Goal: Task Accomplishment & Management: Complete application form

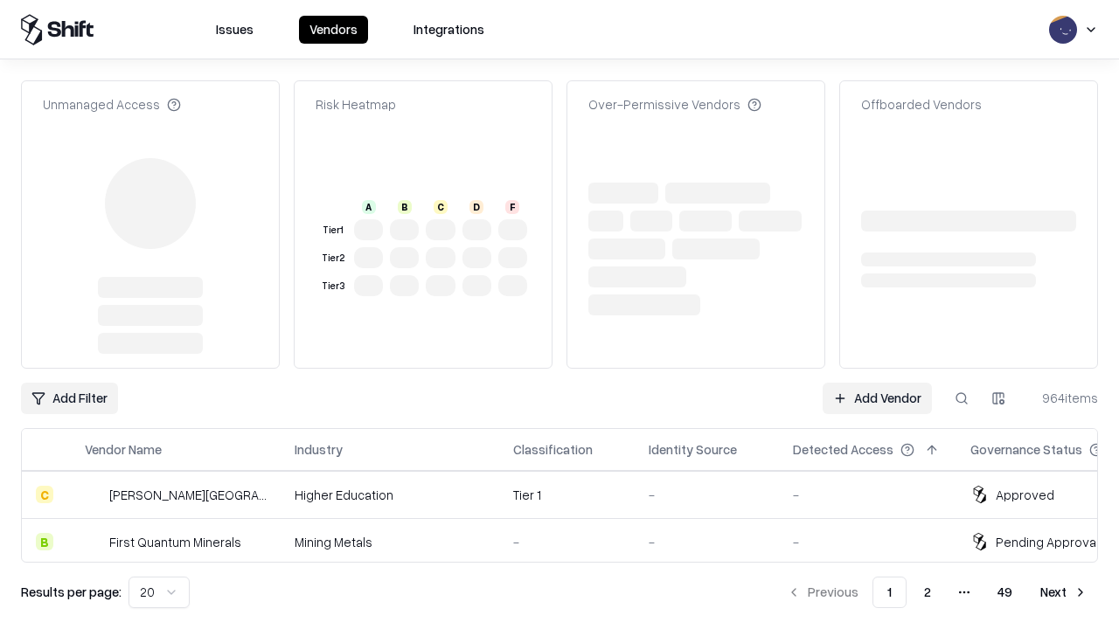
click at [877, 383] on link "Add Vendor" at bounding box center [876, 398] width 109 height 31
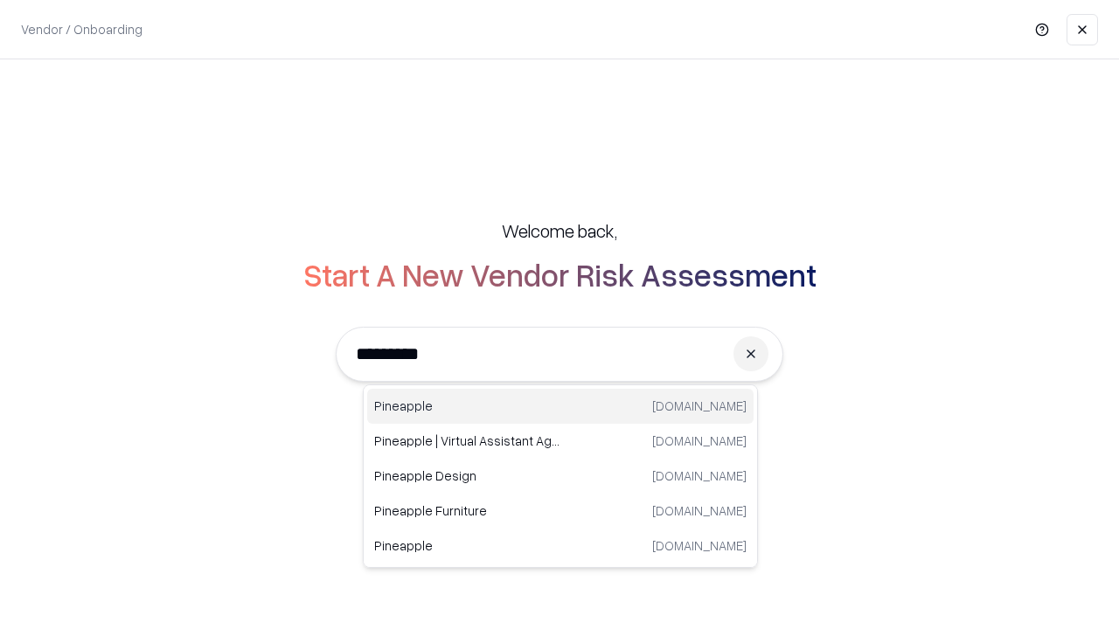
click at [560, 406] on div "Pineapple [DOMAIN_NAME]" at bounding box center [560, 406] width 386 height 35
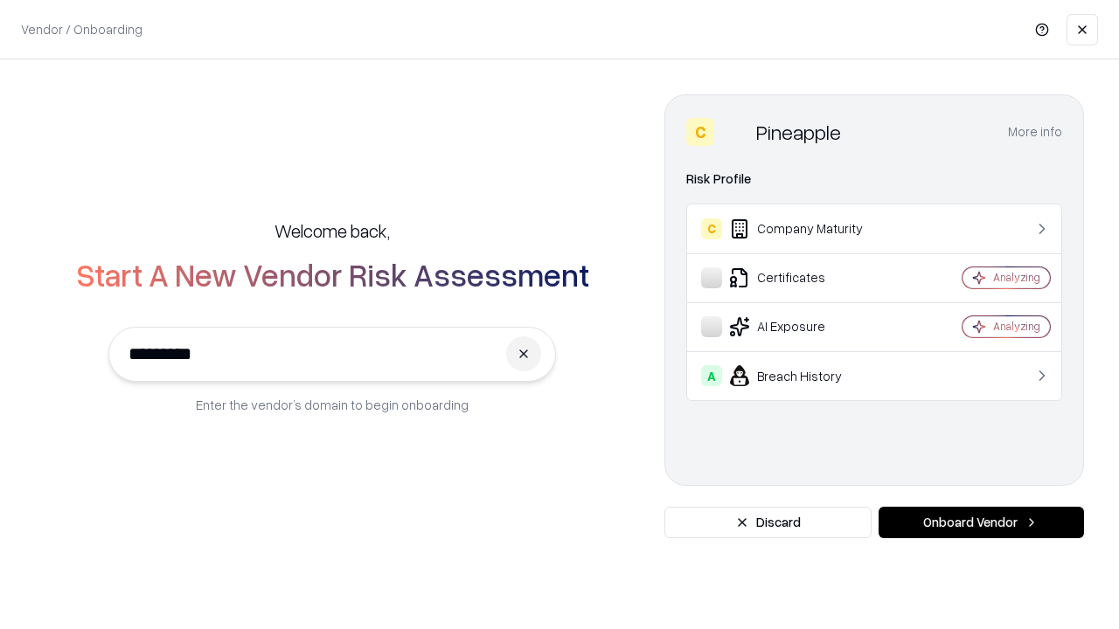
type input "*********"
click at [981, 523] on button "Onboard Vendor" at bounding box center [980, 522] width 205 height 31
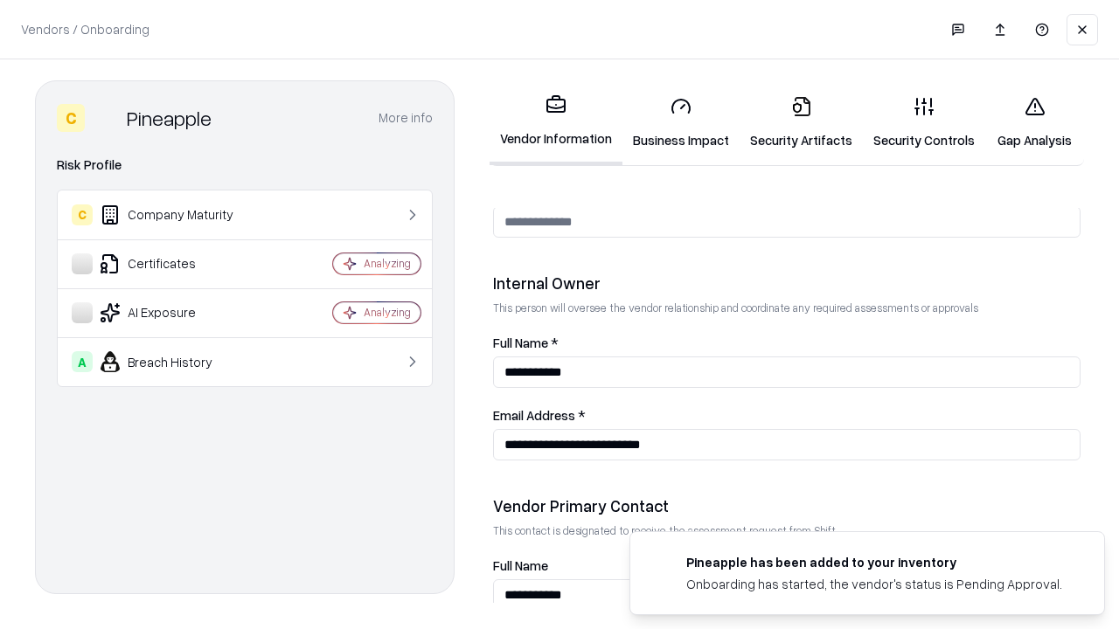
scroll to position [905, 0]
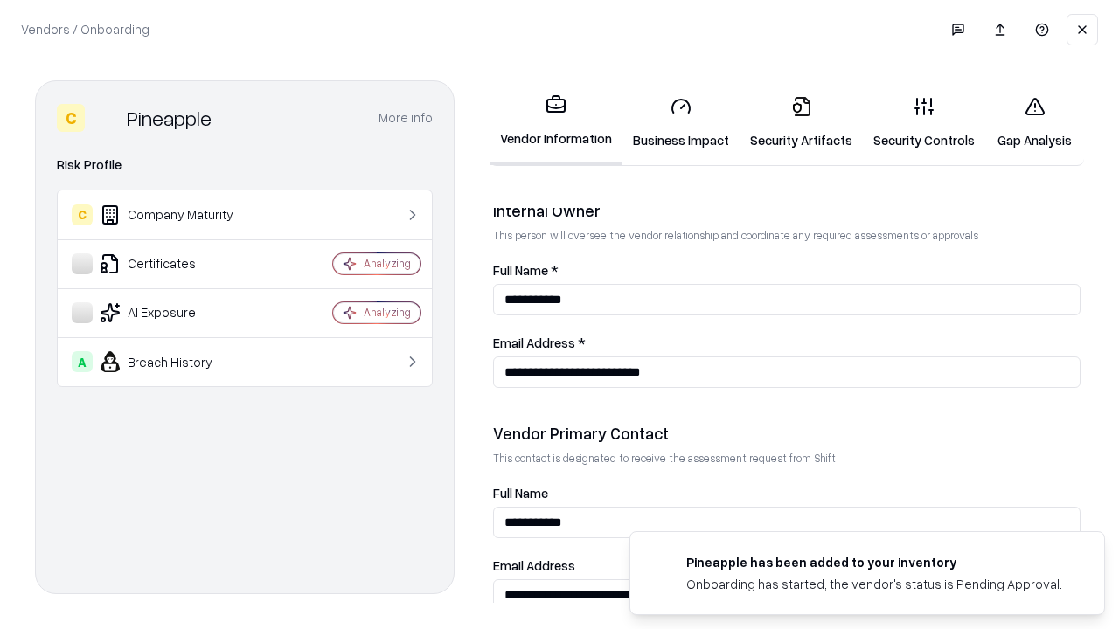
click at [681, 122] on link "Business Impact" at bounding box center [680, 122] width 117 height 81
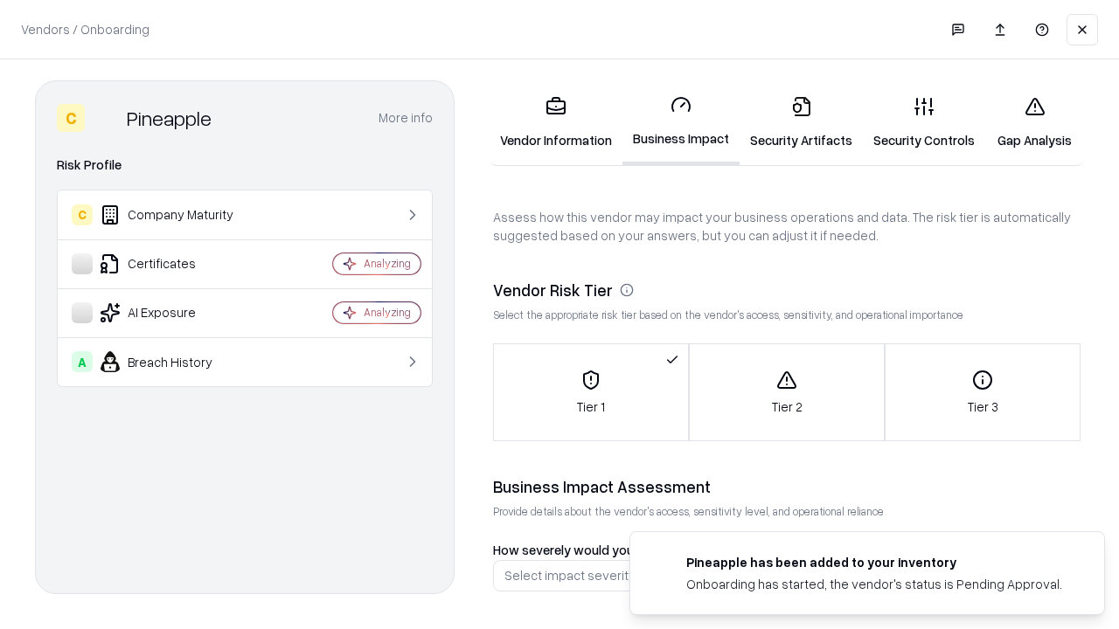
click at [1034, 122] on link "Gap Analysis" at bounding box center [1034, 122] width 99 height 81
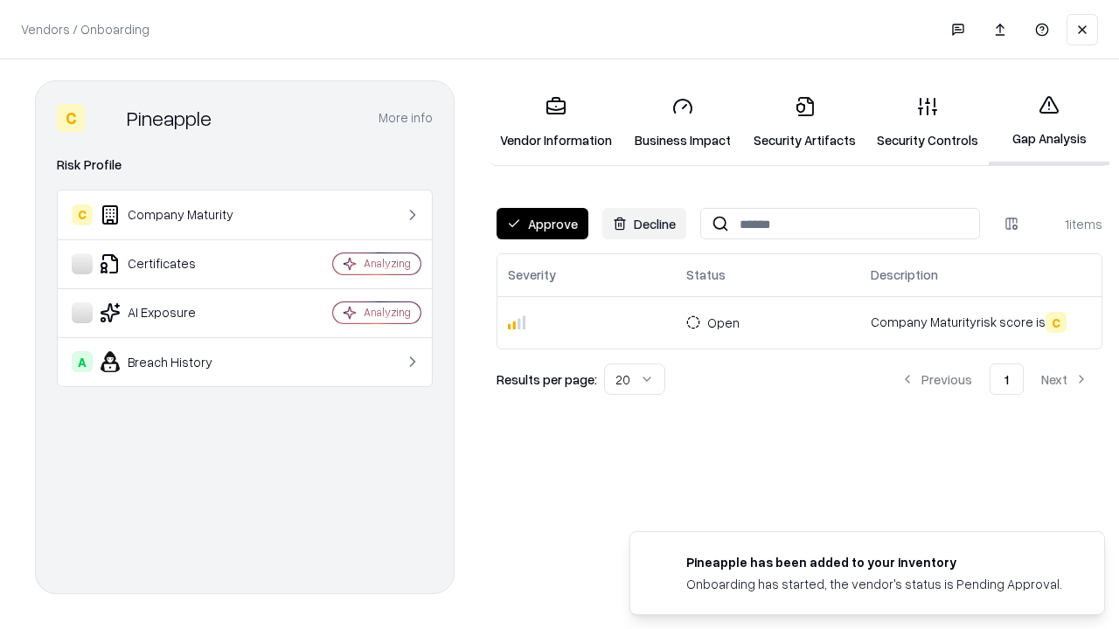
click at [542, 224] on button "Approve" at bounding box center [542, 223] width 92 height 31
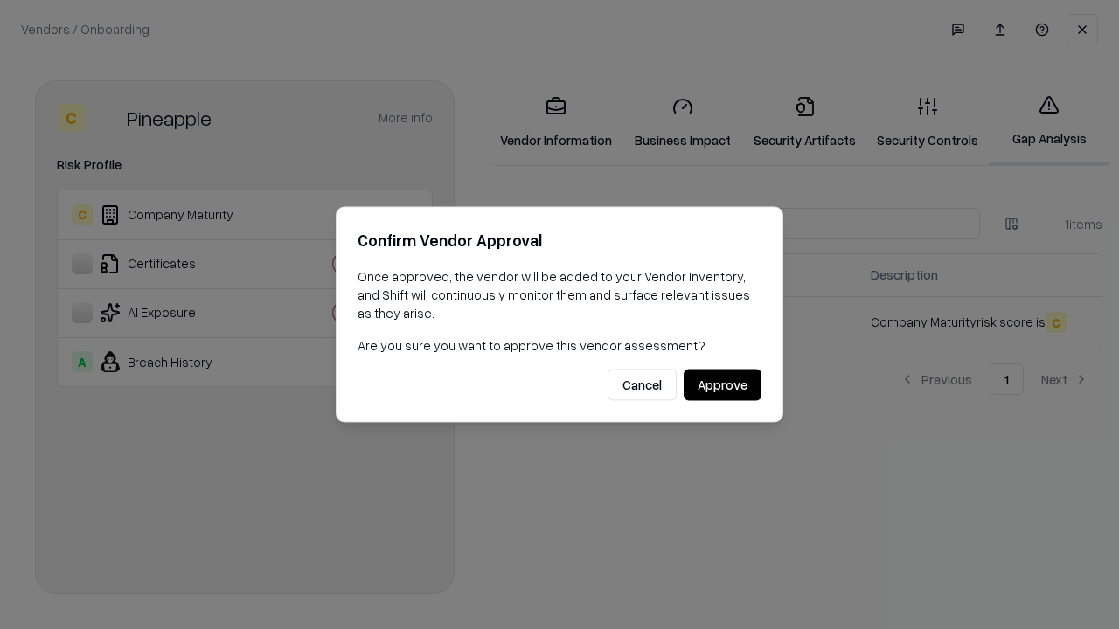
click at [722, 385] on button "Approve" at bounding box center [722, 385] width 78 height 31
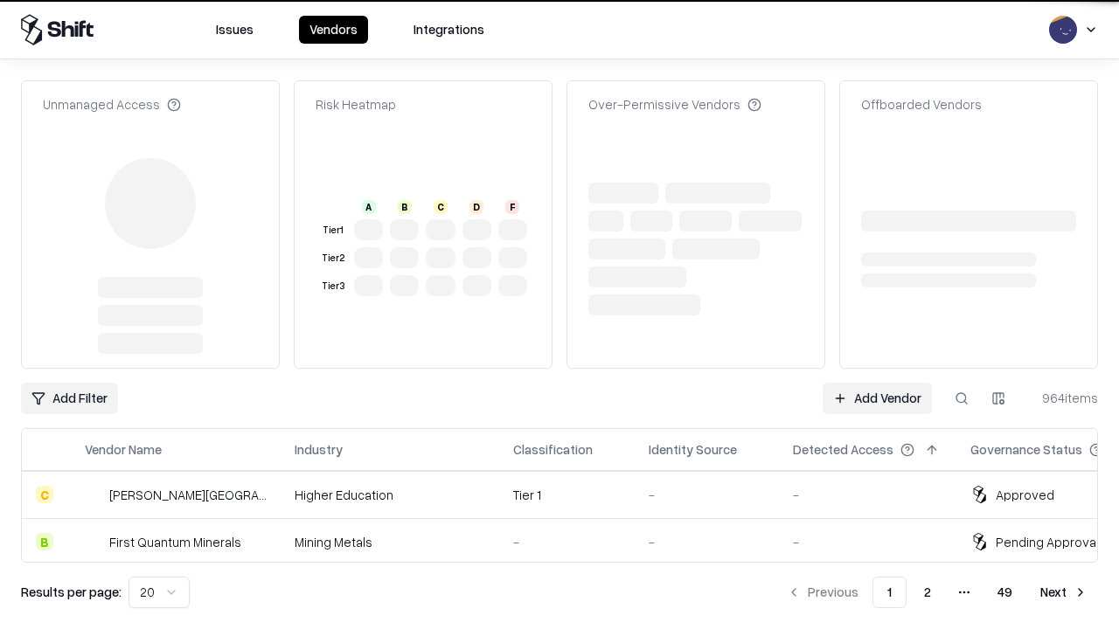
type input "*********"
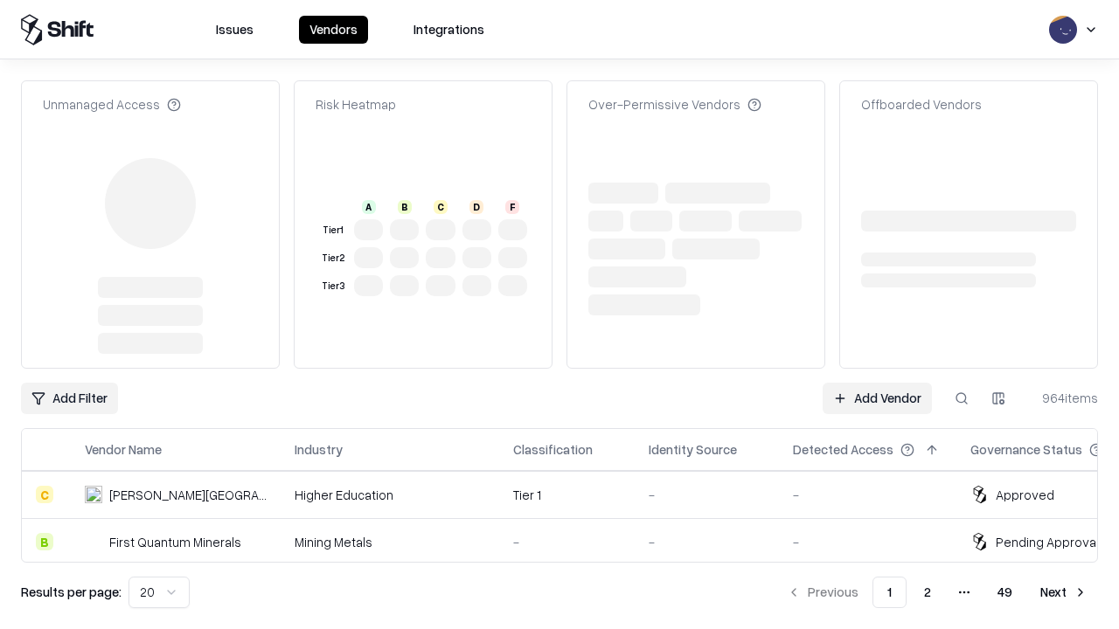
click at [877, 383] on link "Add Vendor" at bounding box center [876, 398] width 109 height 31
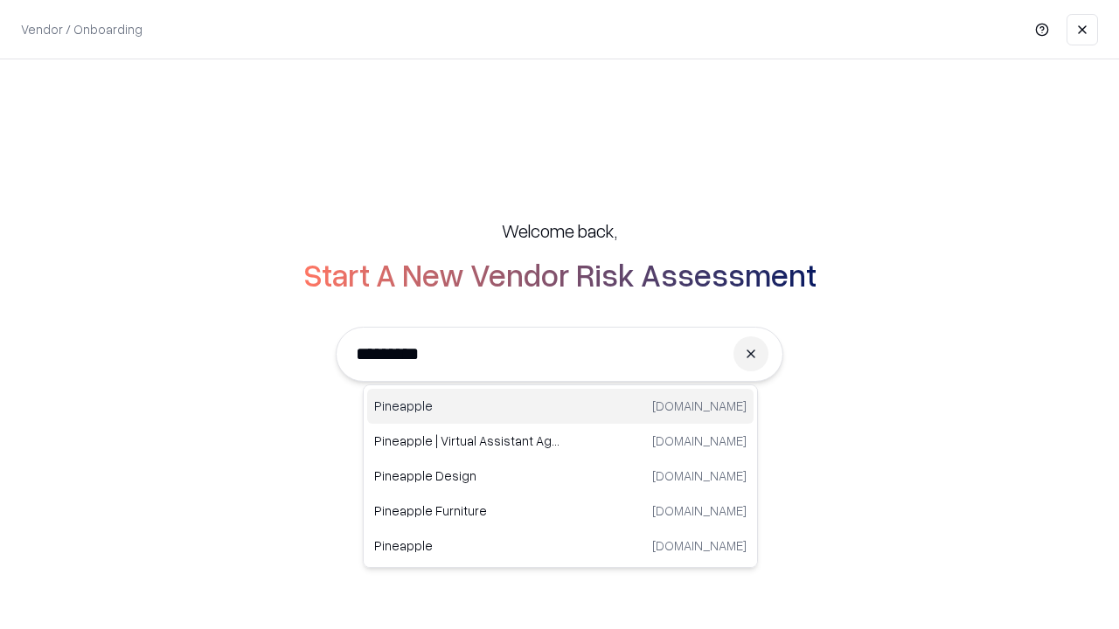
click at [560, 406] on div "Pineapple [DOMAIN_NAME]" at bounding box center [560, 406] width 386 height 35
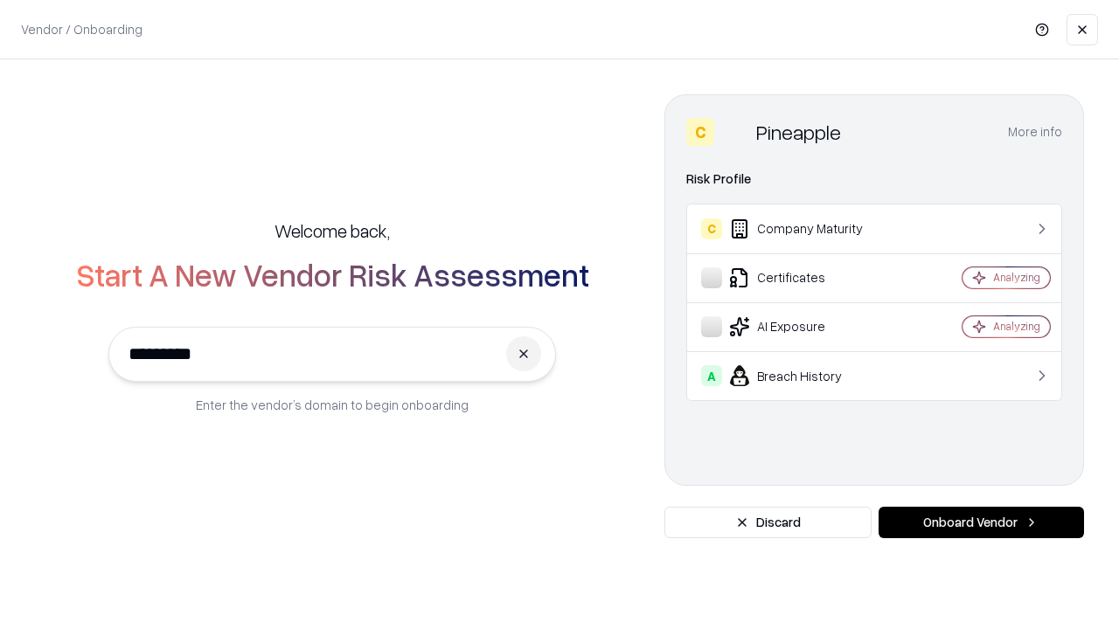
type input "*********"
click at [981, 523] on button "Onboard Vendor" at bounding box center [980, 522] width 205 height 31
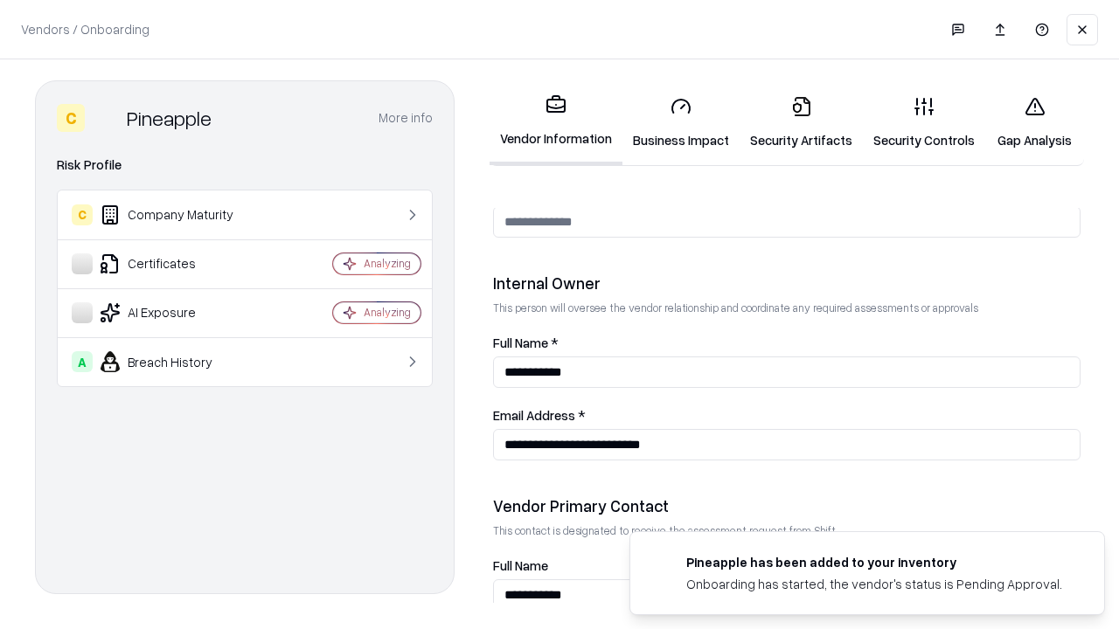
scroll to position [905, 0]
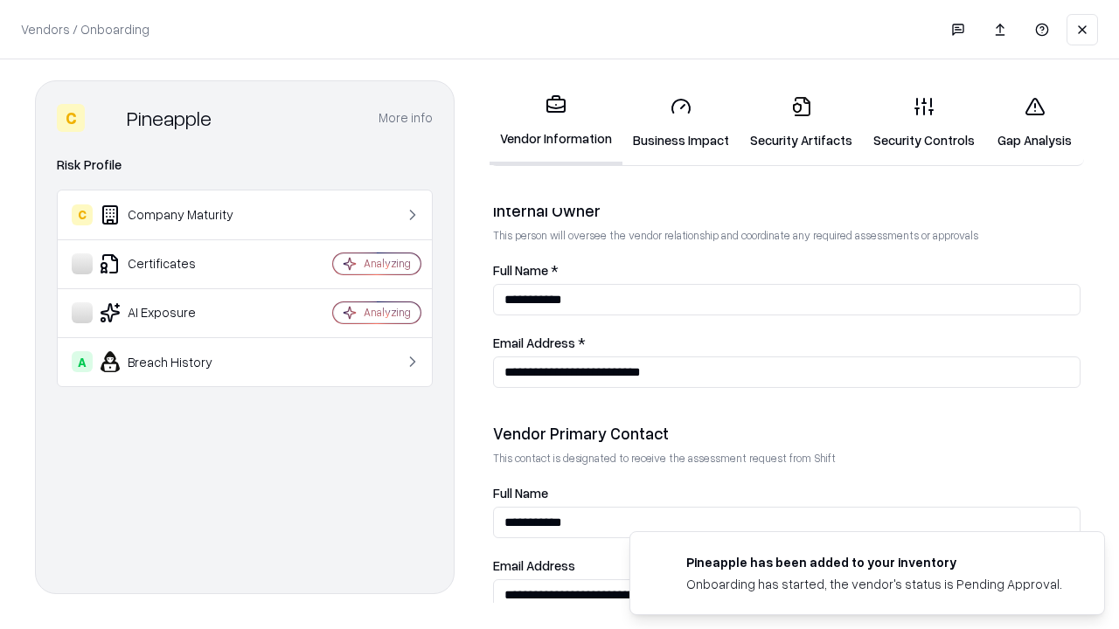
click at [1034, 122] on link "Gap Analysis" at bounding box center [1034, 122] width 99 height 81
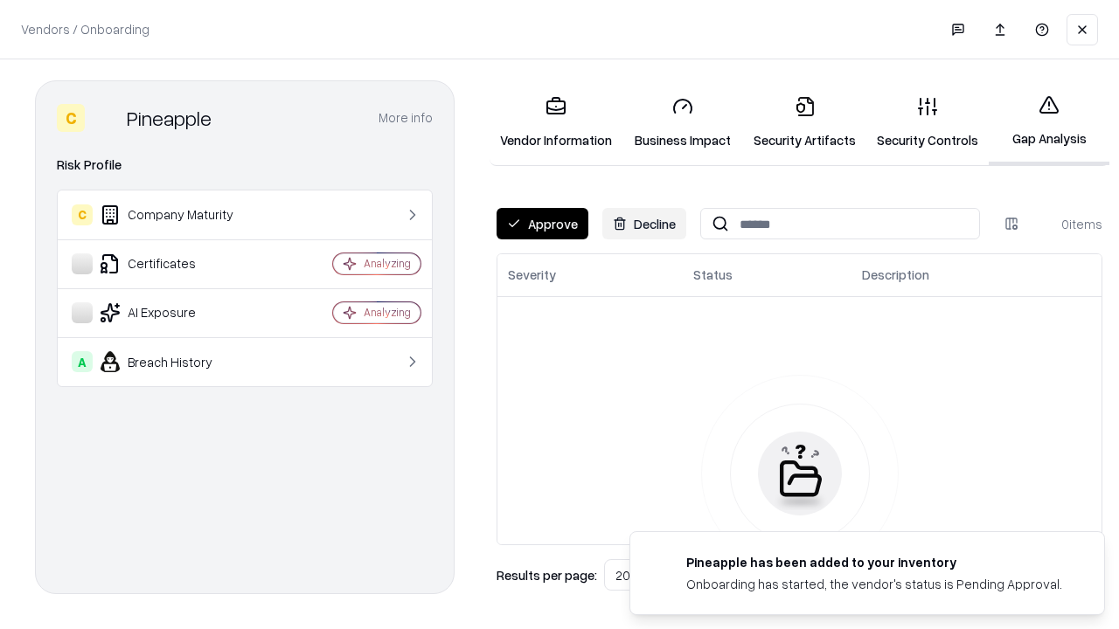
click at [542, 224] on button "Approve" at bounding box center [542, 223] width 92 height 31
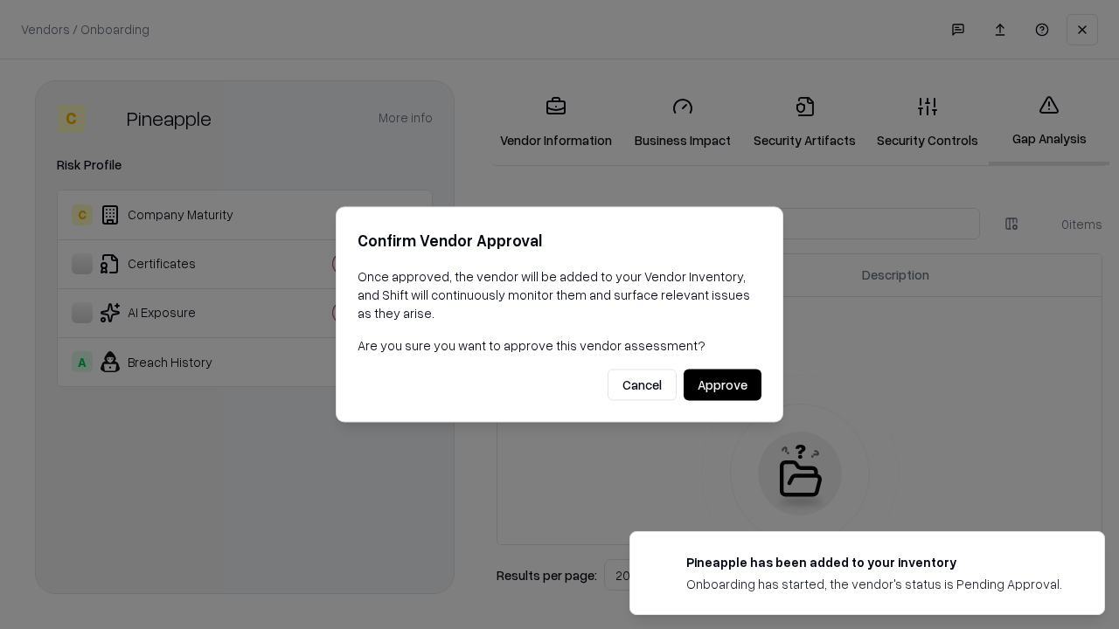
click at [722, 385] on button "Approve" at bounding box center [722, 385] width 78 height 31
